Goal: Book appointment/travel/reservation

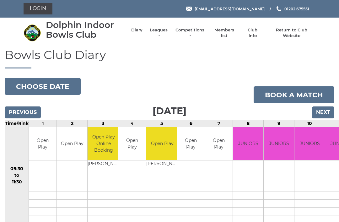
click at [22, 117] on input "Previous" at bounding box center [23, 112] width 36 height 12
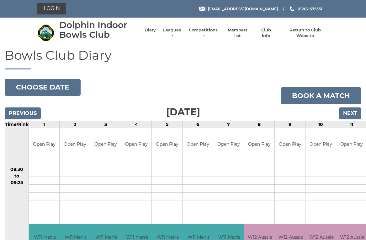
scroll to position [3, 0]
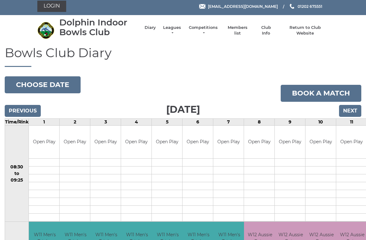
click at [356, 109] on input "Next" at bounding box center [350, 111] width 22 height 12
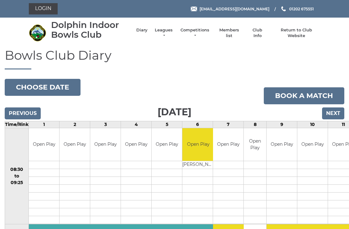
click at [51, 85] on button "Choose date" at bounding box center [43, 87] width 76 height 17
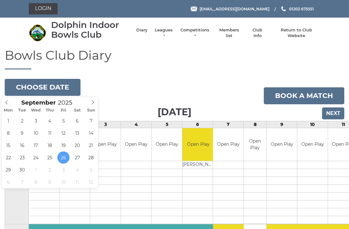
type input "[DATE]"
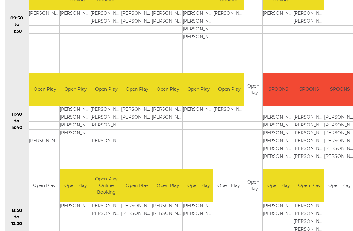
scroll to position [247, 0]
